Goal: Find specific page/section: Find specific page/section

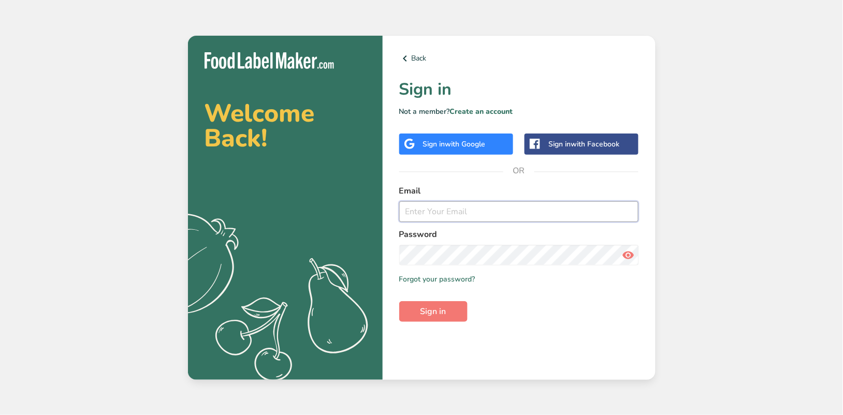
click at [476, 210] on input "email" at bounding box center [519, 211] width 240 height 21
type input "[EMAIL_ADDRESS][PERSON_NAME][DOMAIN_NAME]"
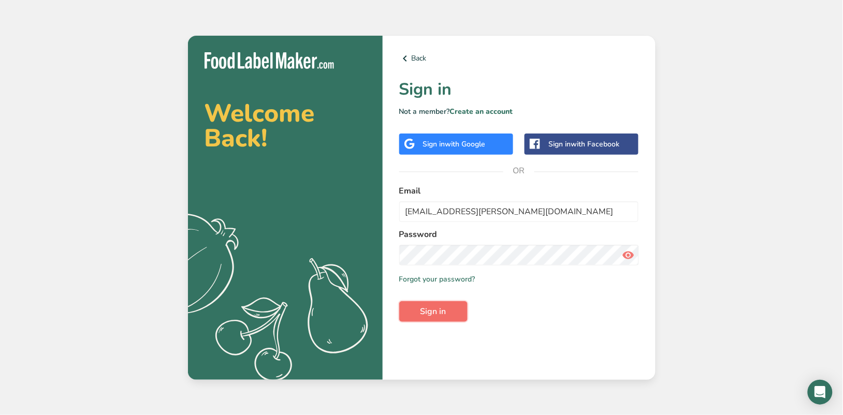
click at [435, 308] on span "Sign in" at bounding box center [433, 311] width 26 height 12
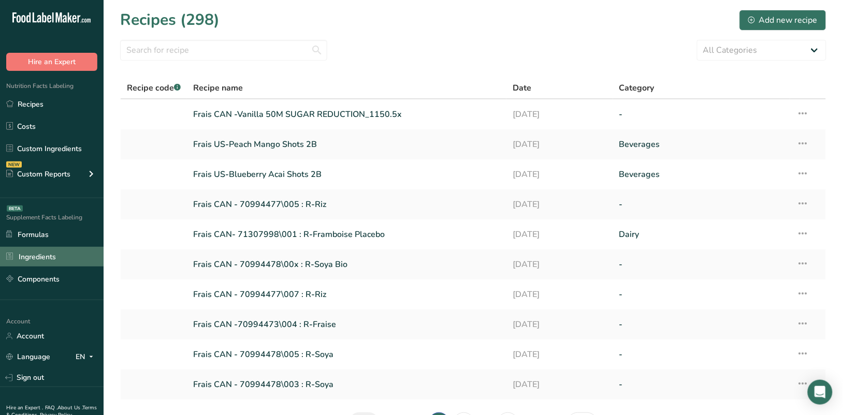
click at [61, 250] on link "Ingredients" at bounding box center [52, 257] width 104 height 20
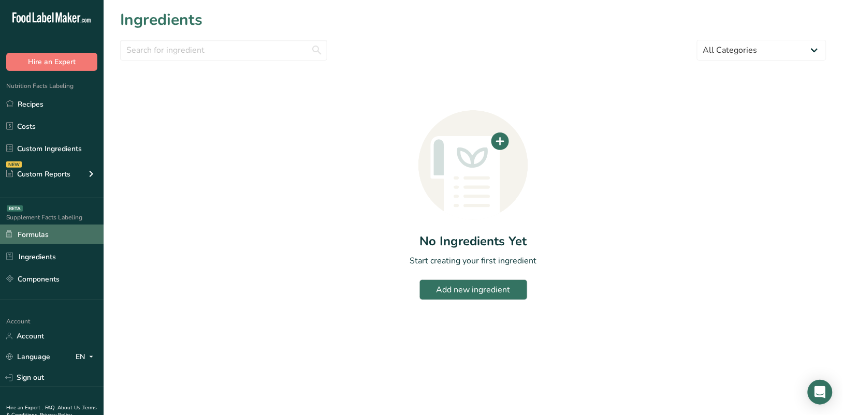
click at [58, 234] on link "Formulas" at bounding box center [52, 235] width 104 height 20
